Goal: Check status: Check status

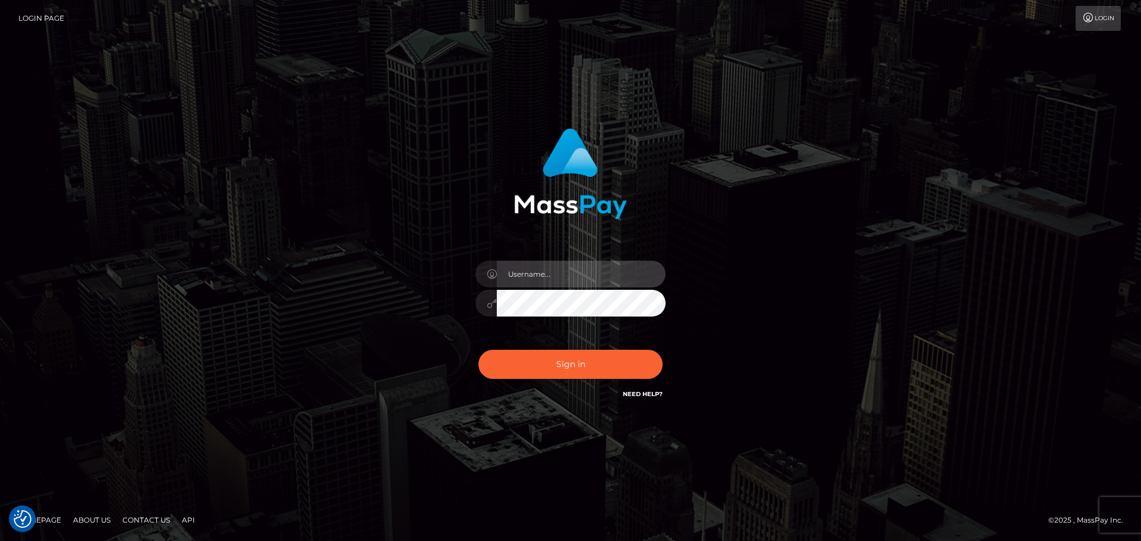
click at [628, 261] on input "text" at bounding box center [581, 274] width 169 height 27
type input "[PERSON_NAME]"
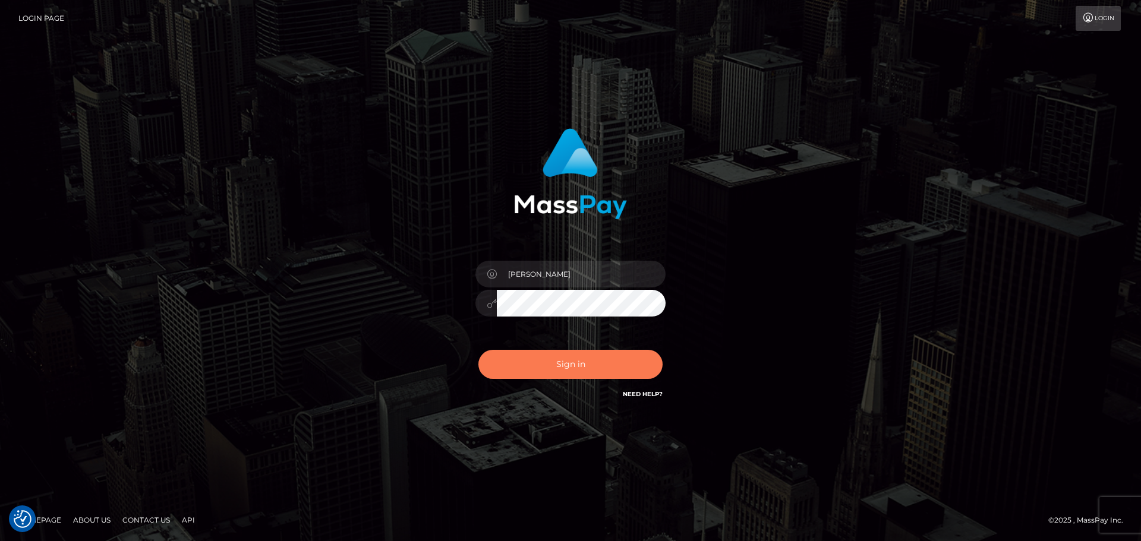
click at [618, 364] on button "Sign in" at bounding box center [570, 364] width 184 height 29
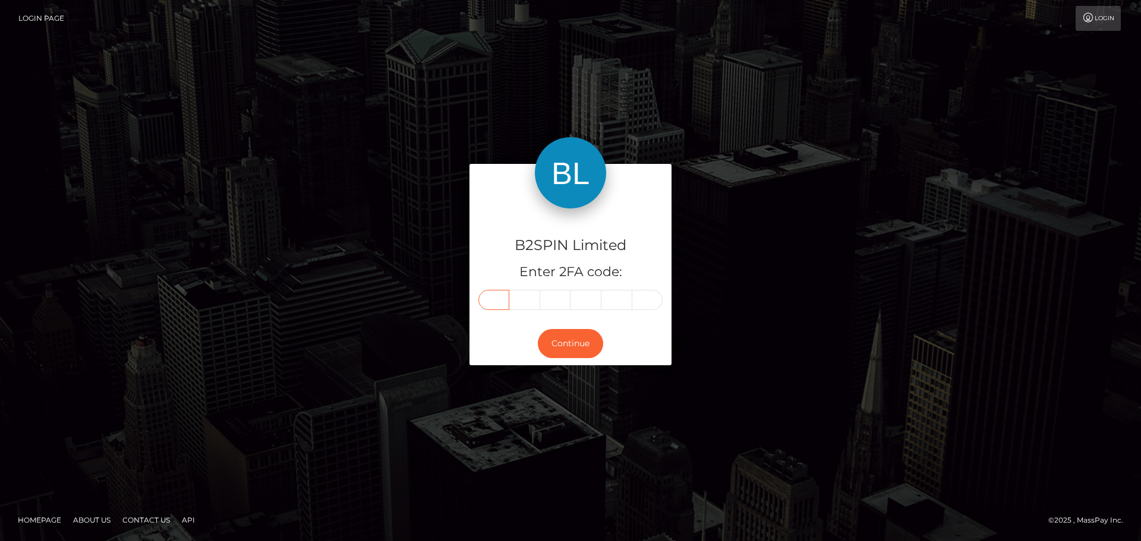
paste input "5"
type input "5"
type input "1"
type input "6"
type input "4"
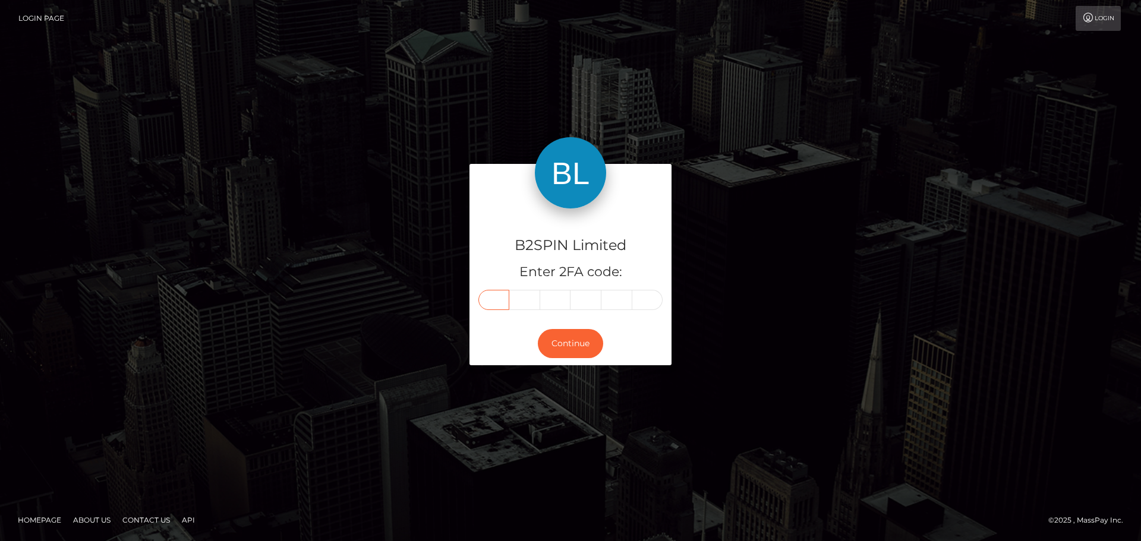
type input "1"
type input "0"
click at [586, 351] on button "Continue" at bounding box center [570, 343] width 65 height 29
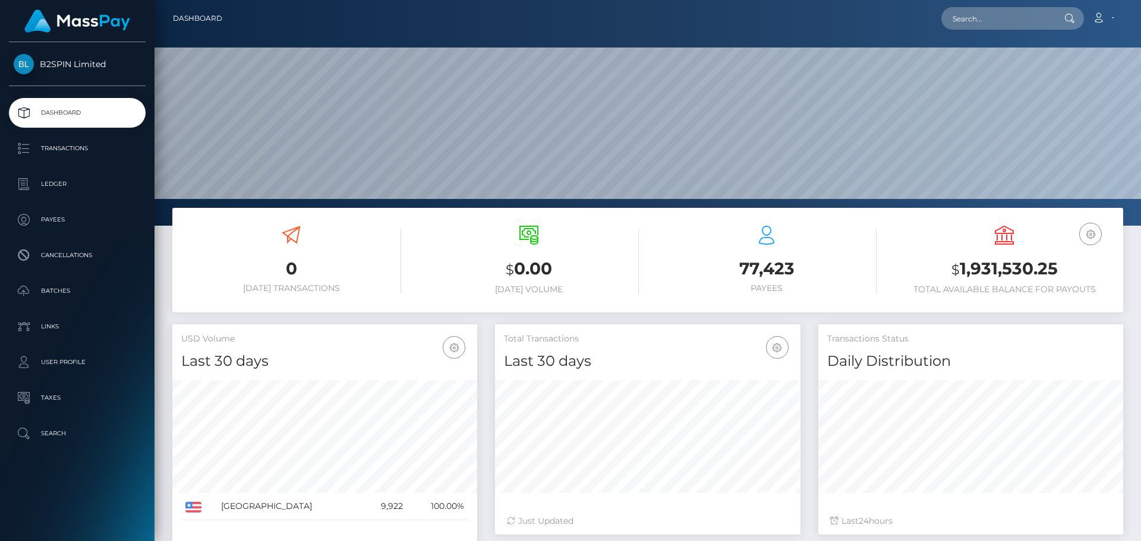
scroll to position [211, 305]
click at [1011, 23] on input "text" at bounding box center [997, 18] width 112 height 23
paste input "3290386"
click at [979, 18] on input "3290386" at bounding box center [997, 18] width 112 height 23
paste input "092"
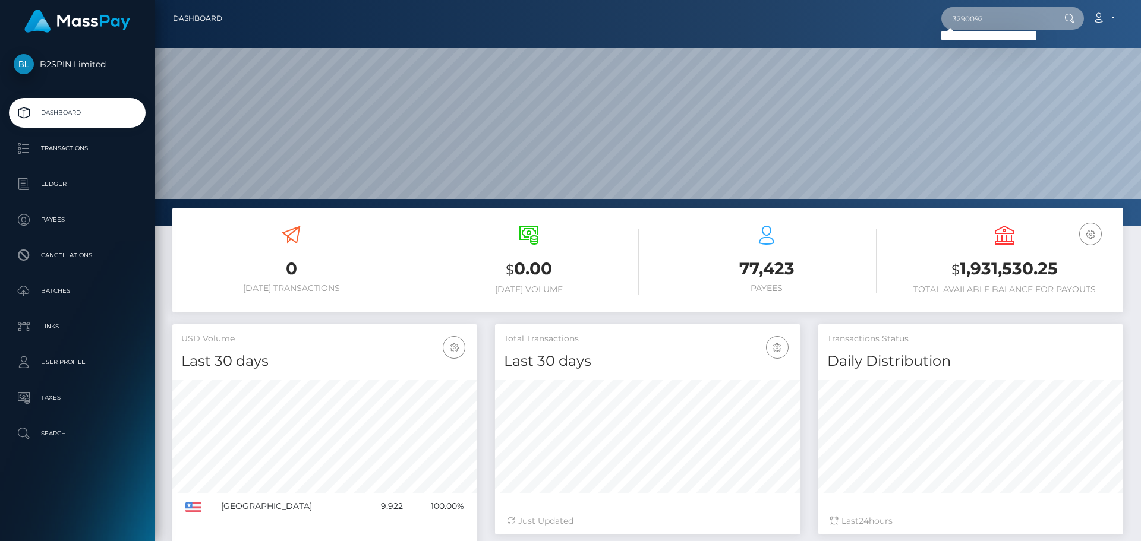
click at [1008, 17] on input "3290092" at bounding box center [997, 18] width 112 height 23
paste input "1815156040"
click at [1007, 20] on input "1815156040" at bounding box center [997, 18] width 112 height 23
paste input "78703"
click at [1021, 12] on input "1815178703" at bounding box center [997, 18] width 112 height 23
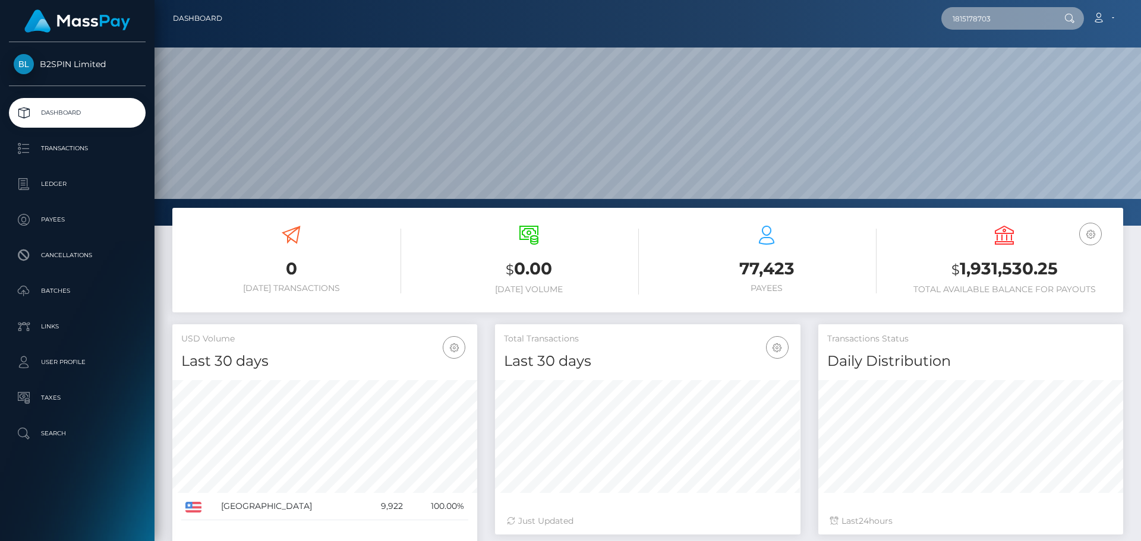
paste input "2795db29-372c-4ecc-a83e-0c74ae2f955d"
click at [1014, 15] on input "2795db29-372c-4ecc-a83e-0c74ae2f955d" at bounding box center [997, 18] width 112 height 23
paste input "d900f2e1-f37b-4a75-ae13-e13a2a057583"
type input "d900f2e1-f37b-4a75-ae13-e13a2a057583"
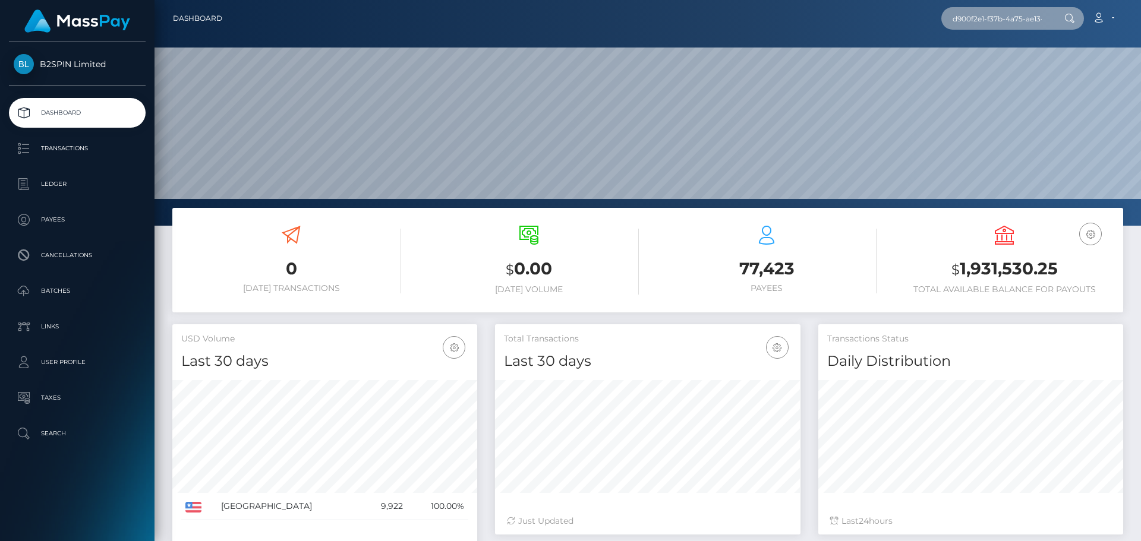
scroll to position [0, 51]
